Goal: Find specific page/section: Find specific page/section

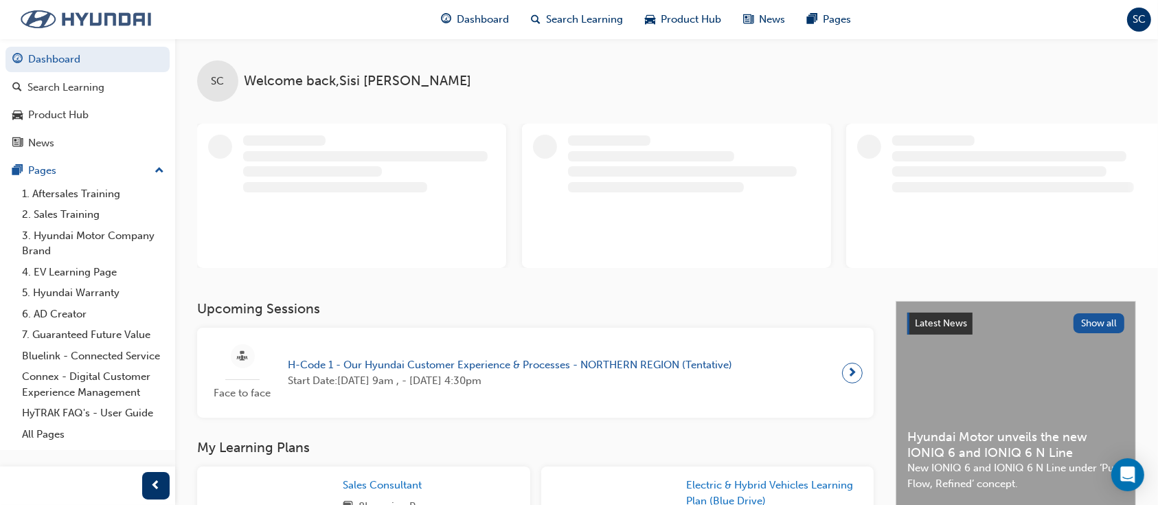
click at [122, 19] on img at bounding box center [86, 19] width 158 height 29
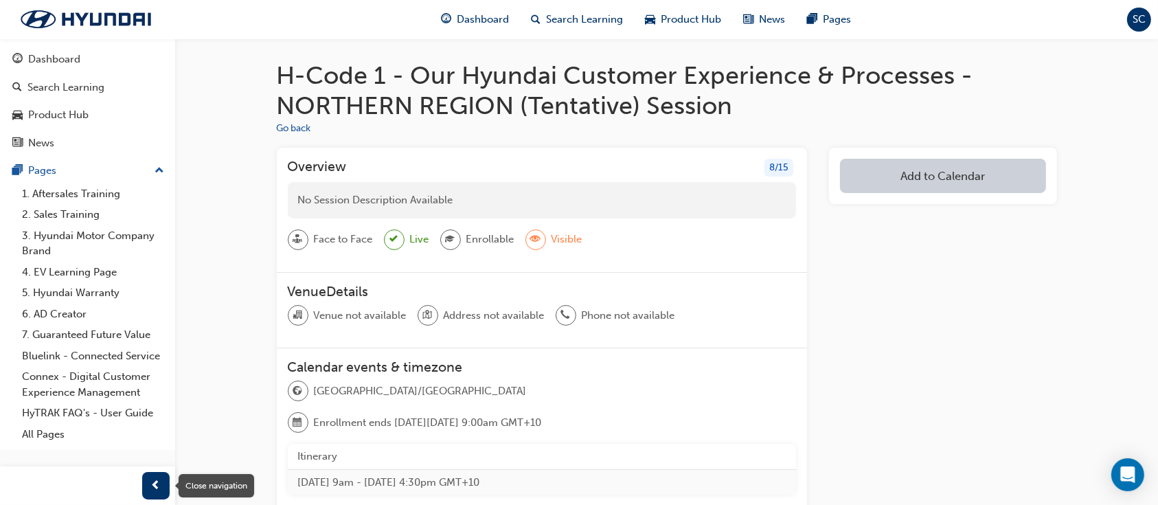
click at [160, 484] on span "prev-icon" at bounding box center [156, 485] width 10 height 17
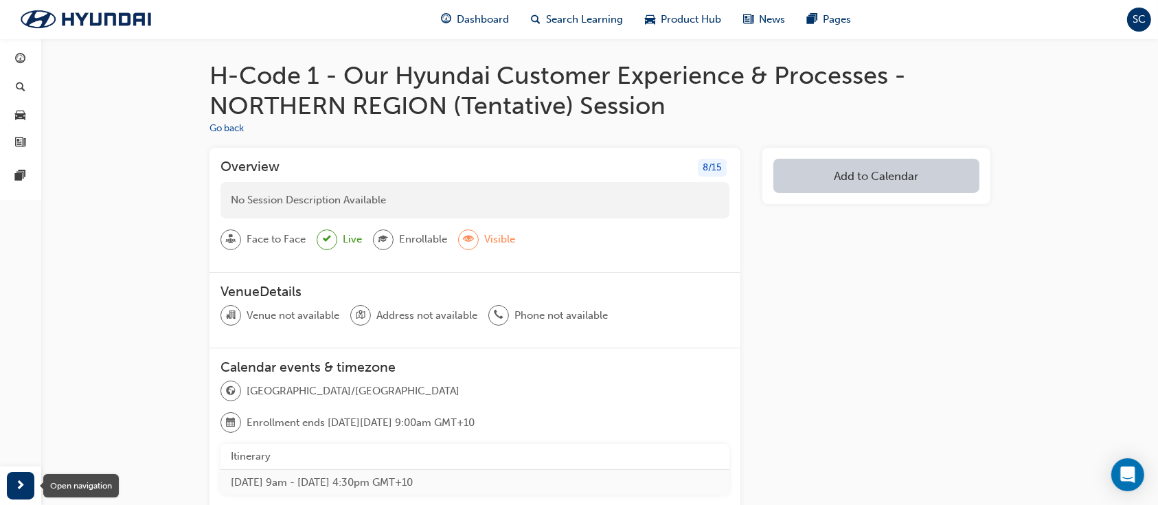
click at [27, 485] on div "button" at bounding box center [20, 485] width 27 height 27
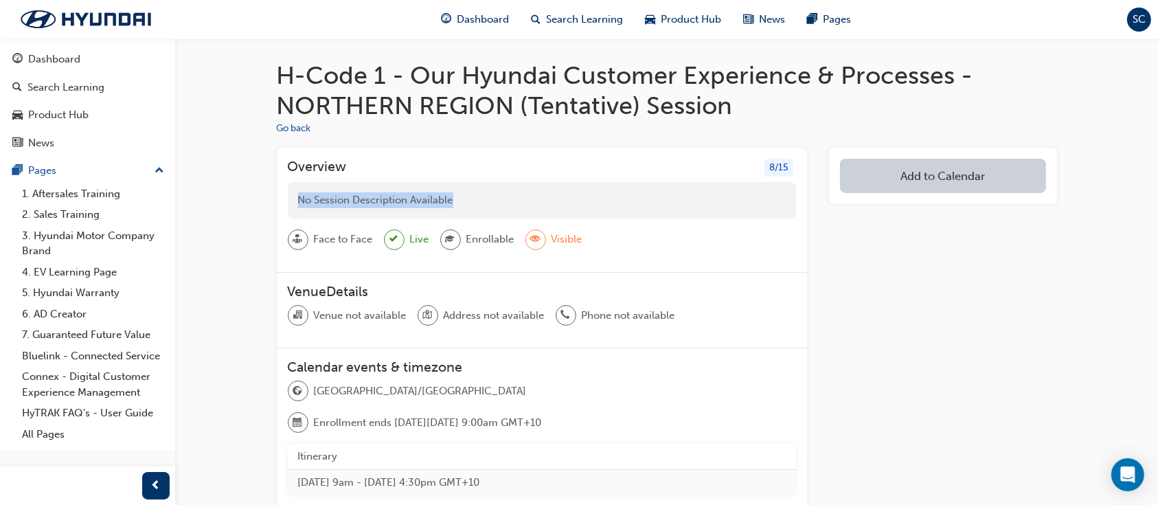
drag, startPoint x: 785, startPoint y: 179, endPoint x: 675, endPoint y: 199, distance: 111.6
click at [679, 197] on div "Overview 8 / 15 No Session Description Available Face to Face Live Enrollable V…" at bounding box center [542, 210] width 531 height 125
click at [541, 242] on div at bounding box center [536, 239] width 21 height 21
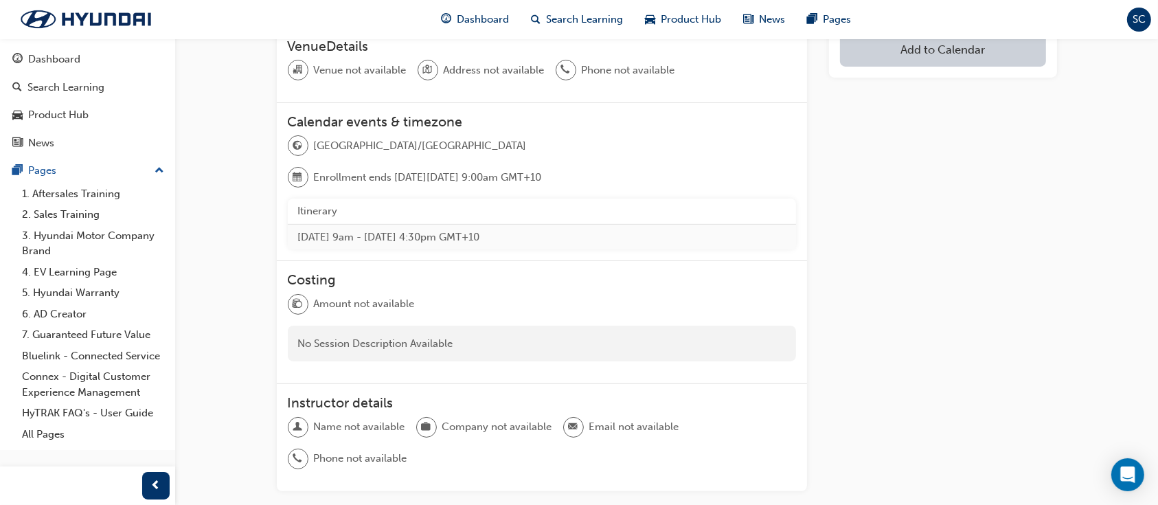
scroll to position [304, 0]
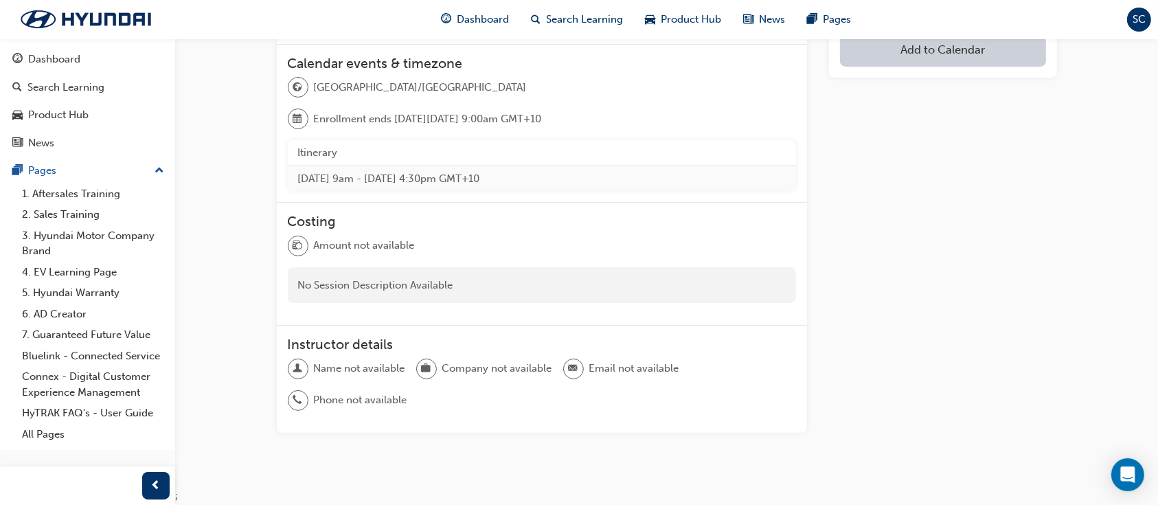
click at [642, 278] on div "Costing Amount not available No Session Description Available" at bounding box center [542, 264] width 531 height 123
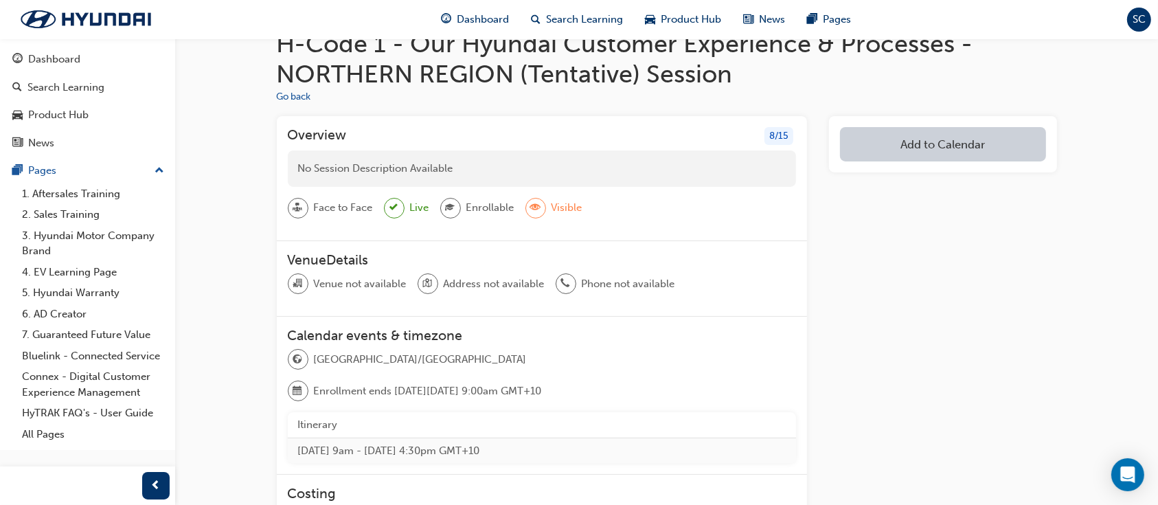
scroll to position [29, 0]
